Goal: Task Accomplishment & Management: Use online tool/utility

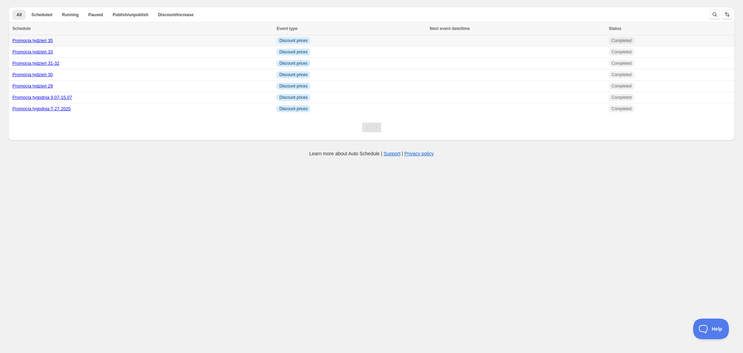
click at [37, 39] on link "Promocja tydzień 35" at bounding box center [32, 40] width 41 height 5
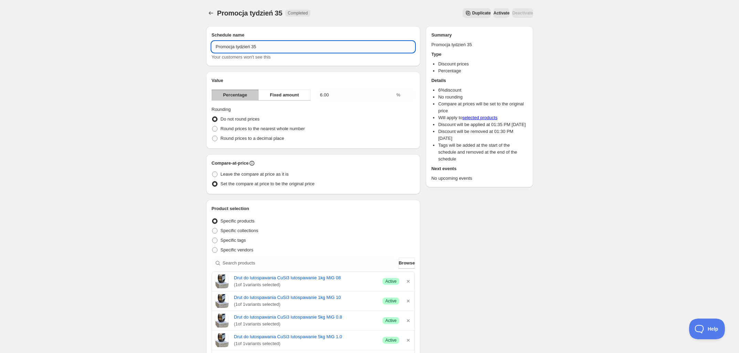
click at [268, 41] on div "Schedule name Promocja tydzień 35 Your customers won't see this" at bounding box center [313, 46] width 203 height 29
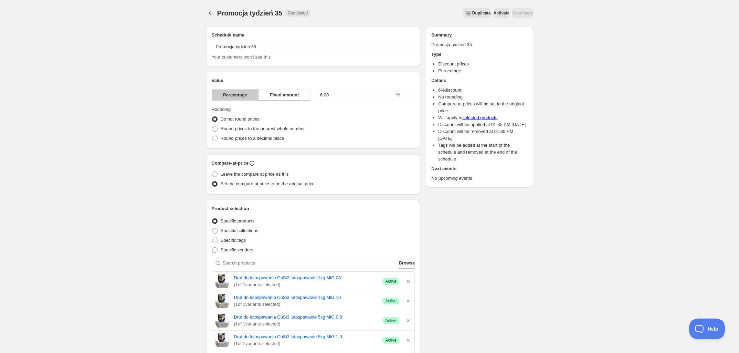
click at [265, 54] on span "Your customers won't see this" at bounding box center [241, 56] width 59 height 5
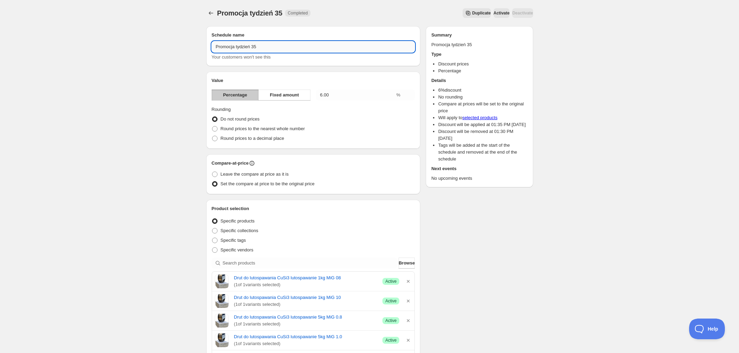
click at [270, 49] on input "Promocja tydzień 35" at bounding box center [313, 46] width 203 height 11
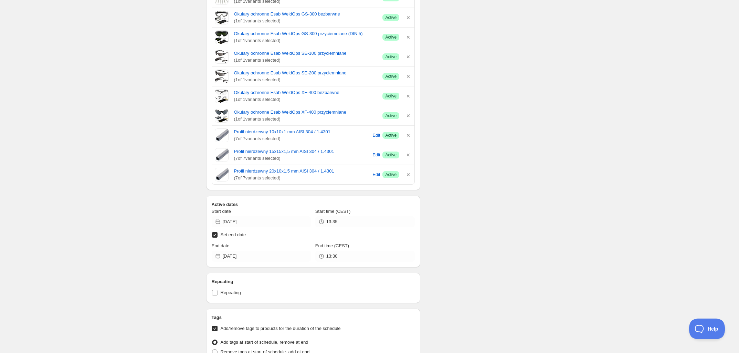
scroll to position [473, 0]
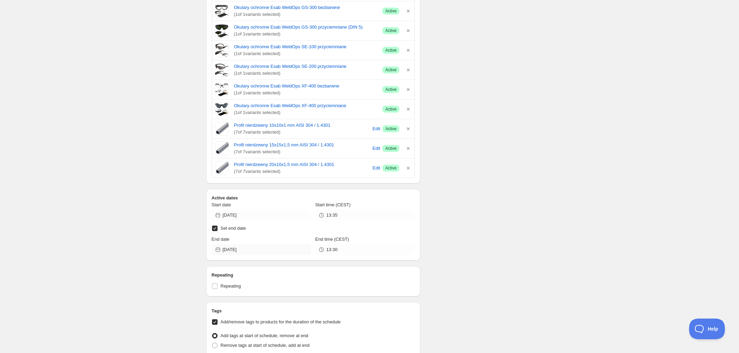
type input "Promocja tydzień 35-36"
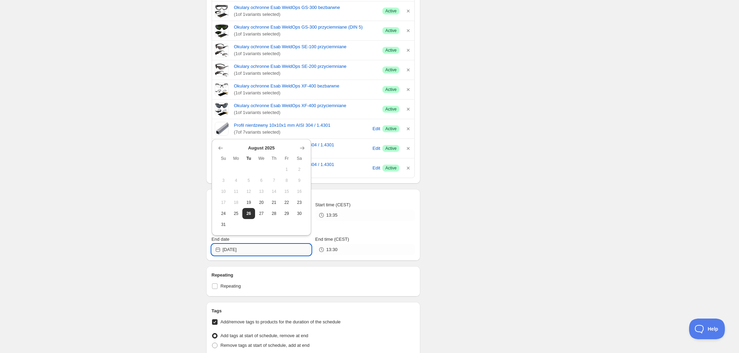
drag, startPoint x: 252, startPoint y: 249, endPoint x: 238, endPoint y: 251, distance: 13.8
click at [238, 251] on input "[DATE]" at bounding box center [267, 249] width 88 height 11
click at [299, 151] on icon "Show next month, September 2025" at bounding box center [302, 148] width 7 height 7
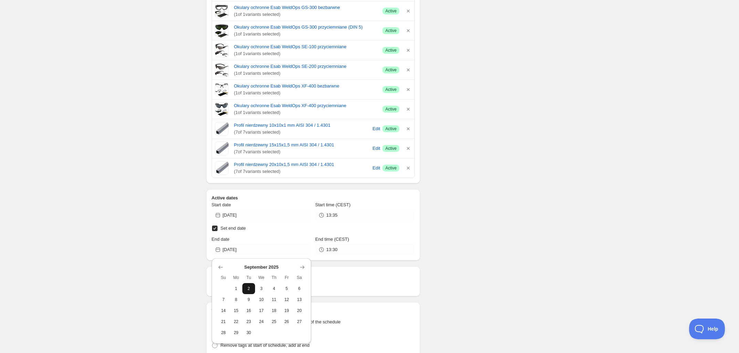
click at [245, 290] on span "2" at bounding box center [248, 289] width 7 height 6
type input "[DATE]"
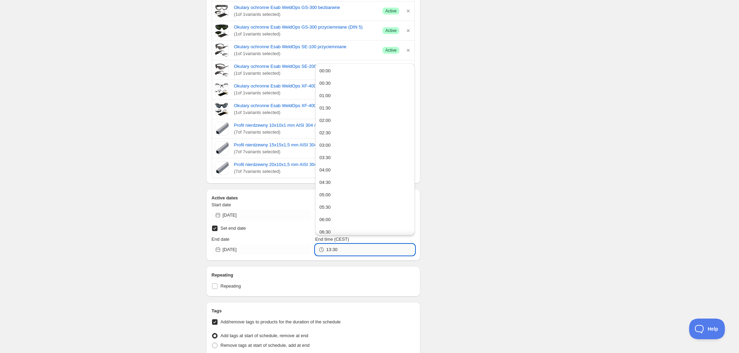
drag, startPoint x: 342, startPoint y: 252, endPoint x: 329, endPoint y: 251, distance: 13.1
click at [329, 251] on input "13:30" at bounding box center [370, 249] width 88 height 11
type input "12:00"
click at [570, 229] on div "Promocja tydzień 35-36. This page is ready Promocja tydzień 35-36 Completed Dup…" at bounding box center [369, 31] width 739 height 1009
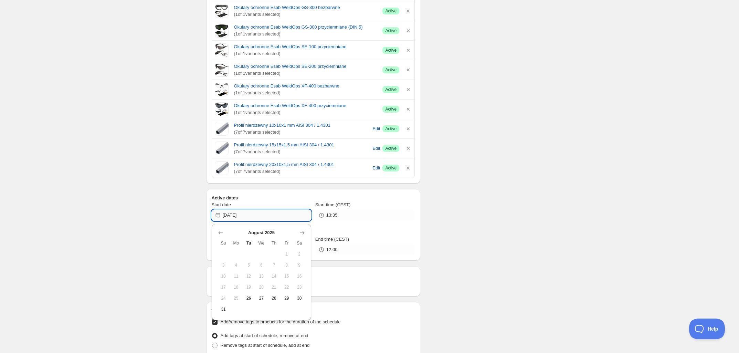
click at [294, 217] on input "[DATE]" at bounding box center [267, 215] width 88 height 11
click at [244, 298] on button "26" at bounding box center [248, 298] width 13 height 11
type input "[DATE]"
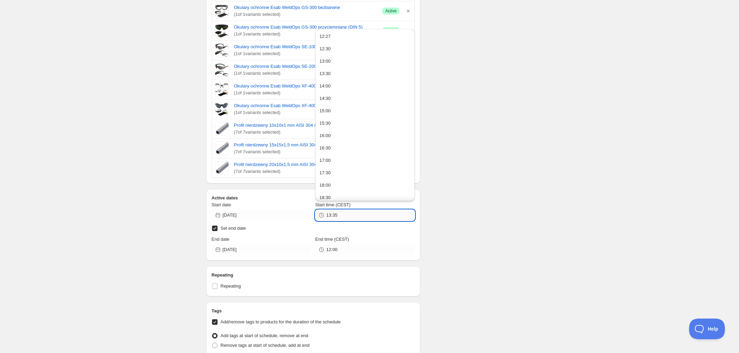
drag, startPoint x: 349, startPoint y: 216, endPoint x: 329, endPoint y: 217, distance: 20.3
click at [329, 217] on input "13:35" at bounding box center [370, 215] width 88 height 11
type input "12:30"
click at [468, 211] on div "Schedule name Promocja tydzień 35-36 Your customers won't see this Value Percen…" at bounding box center [367, 34] width 332 height 975
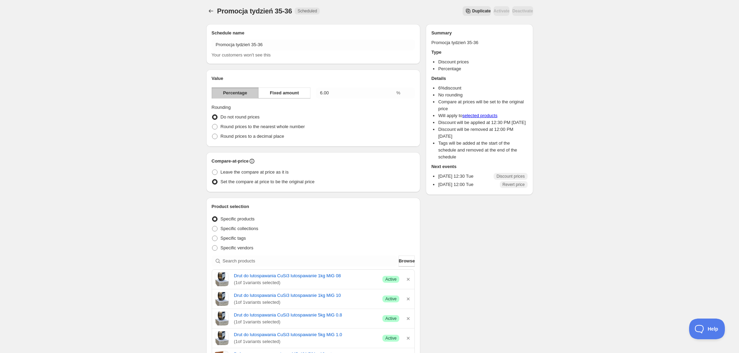
scroll to position [0, 0]
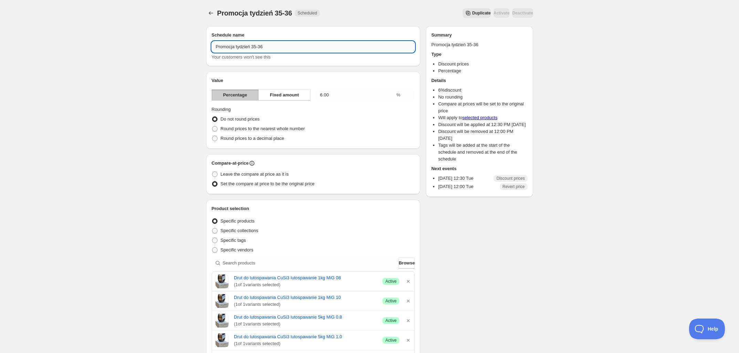
drag, startPoint x: 266, startPoint y: 49, endPoint x: 256, endPoint y: 49, distance: 10.3
click at [256, 49] on input "Promocja tydzień 35-36" at bounding box center [313, 46] width 203 height 11
type input "Promocja tydzień 35"
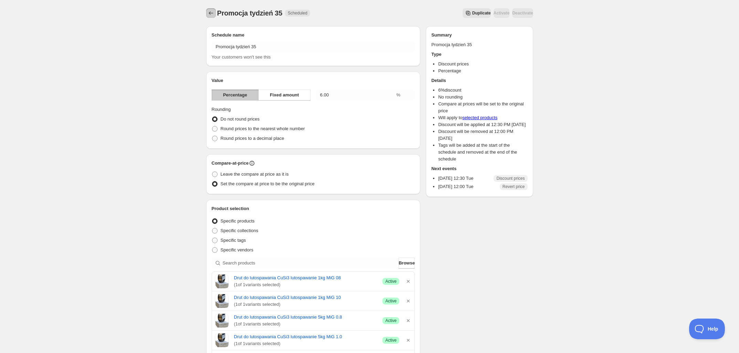
click at [208, 12] on icon "Schedules" at bounding box center [211, 13] width 7 height 7
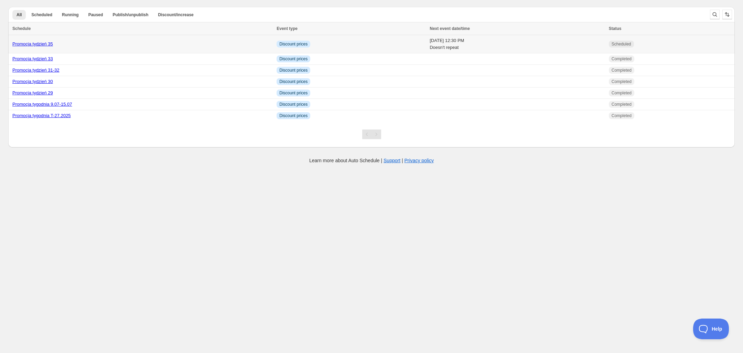
click at [42, 43] on link "Promocja tydzień 35" at bounding box center [32, 43] width 41 height 5
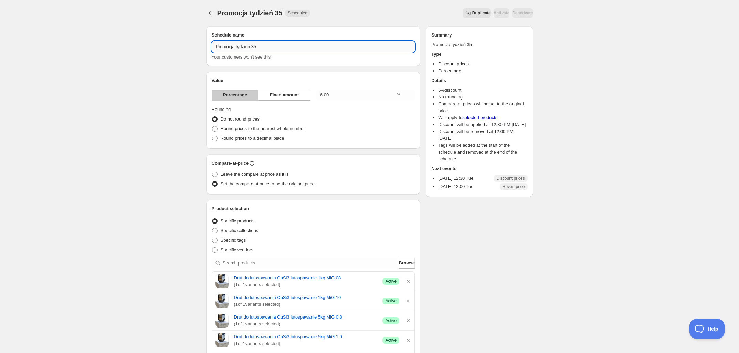
click at [253, 46] on input "Promocja tydzień 35" at bounding box center [313, 46] width 203 height 11
type input "Promocja tydzień 34-35"
